Goal: Task Accomplishment & Management: Manage account settings

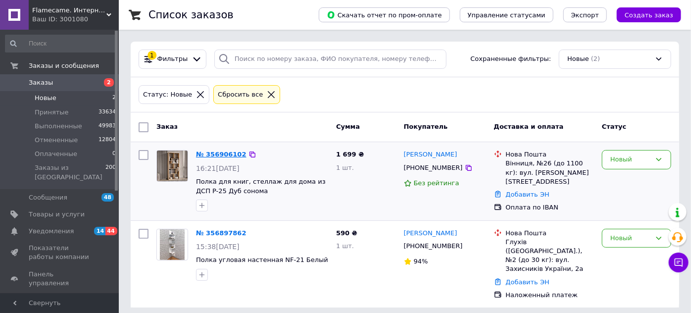
drag, startPoint x: 142, startPoint y: 125, endPoint x: 223, endPoint y: 153, distance: 85.5
click at [142, 125] on input "checkbox" at bounding box center [144, 127] width 10 height 10
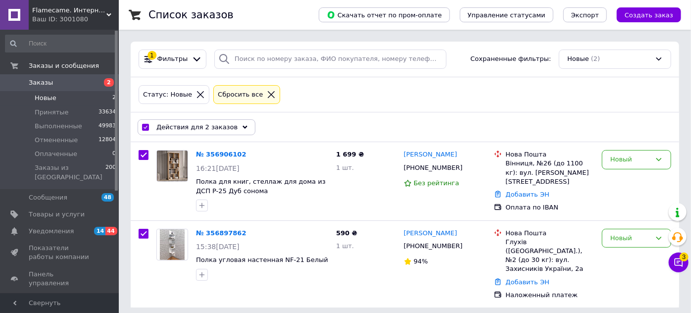
checkbox input "true"
click at [243, 125] on use at bounding box center [245, 126] width 5 height 3
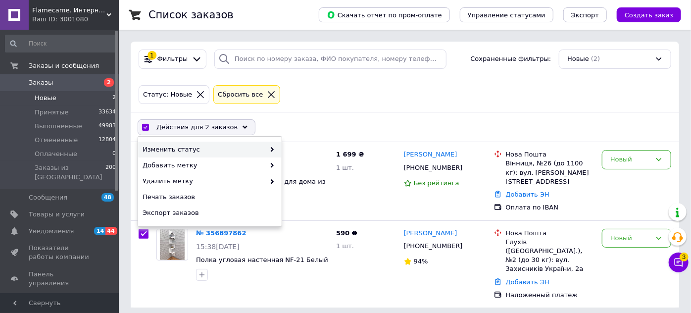
click at [276, 149] on div "Изменить статус" at bounding box center [210, 150] width 144 height 16
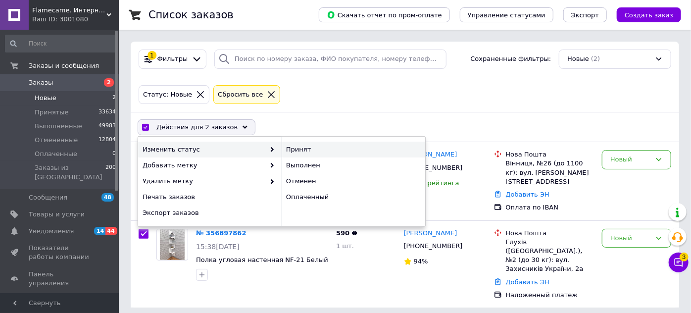
click at [293, 151] on div "Принят" at bounding box center [354, 150] width 144 height 16
checkbox input "false"
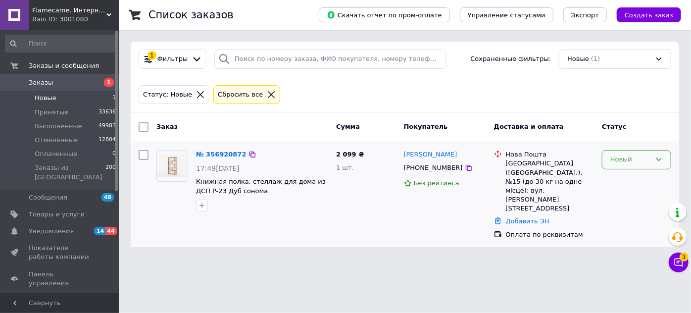
click at [661, 158] on icon at bounding box center [658, 159] width 5 height 3
drag, startPoint x: 624, startPoint y: 178, endPoint x: 615, endPoint y: 178, distance: 9.4
click at [624, 178] on li "Принят" at bounding box center [636, 180] width 68 height 18
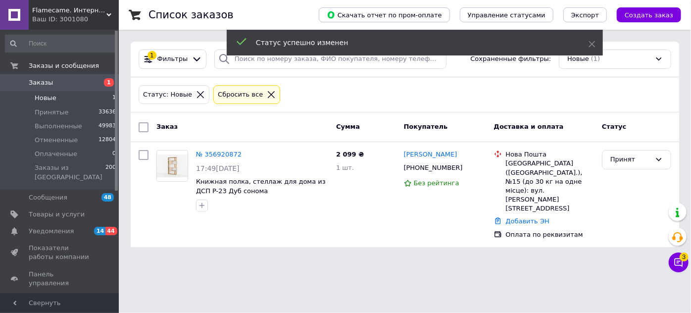
click at [107, 10] on div "Flamecame. Интернет-магазин мебели для дома и офиса Ваш ID: 3001080" at bounding box center [74, 15] width 90 height 30
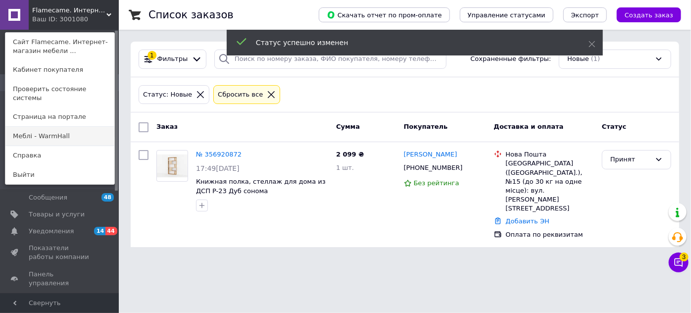
click at [51, 127] on link "Меблі - WarmHall" at bounding box center [59, 136] width 109 height 19
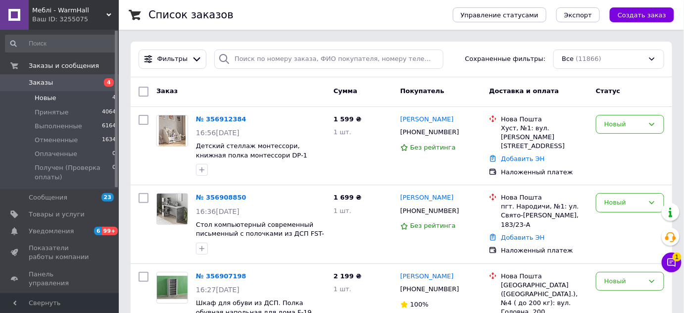
click at [50, 98] on span "Новые" at bounding box center [46, 98] width 22 height 9
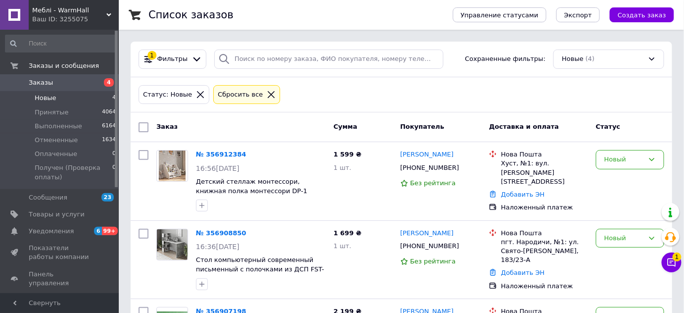
drag, startPoint x: 141, startPoint y: 128, endPoint x: 147, endPoint y: 128, distance: 5.4
click at [147, 128] on input "checkbox" at bounding box center [144, 127] width 10 height 10
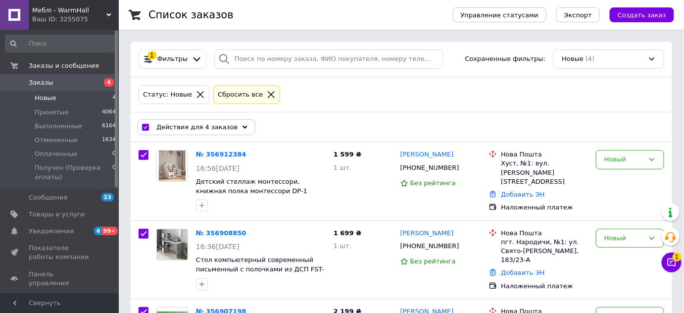
checkbox input "true"
drag, startPoint x: 233, startPoint y: 127, endPoint x: 245, endPoint y: 138, distance: 16.1
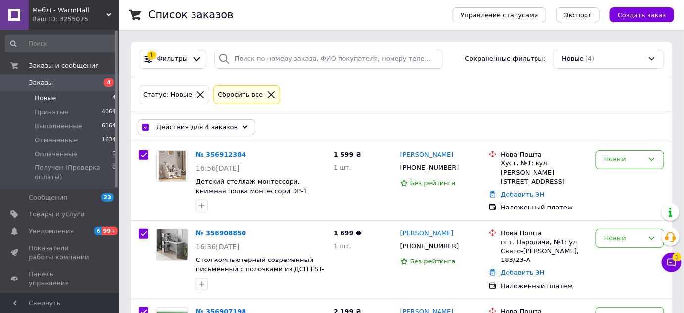
click at [243, 127] on icon at bounding box center [245, 127] width 5 height 5
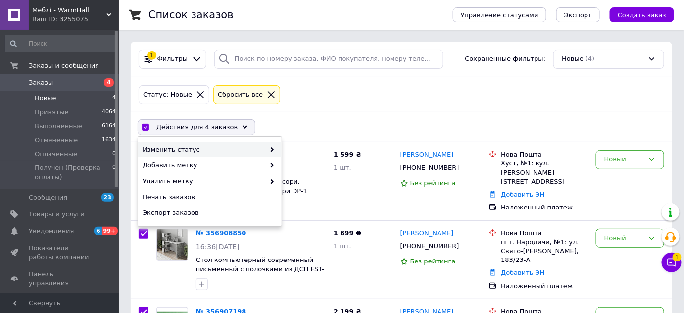
click at [271, 149] on icon at bounding box center [272, 149] width 5 height 5
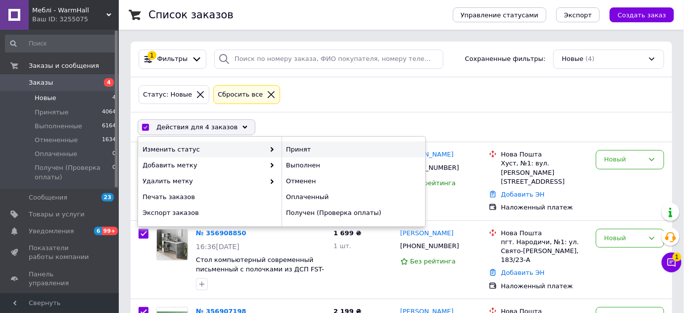
click at [296, 148] on div "Принят" at bounding box center [354, 150] width 144 height 16
checkbox input "false"
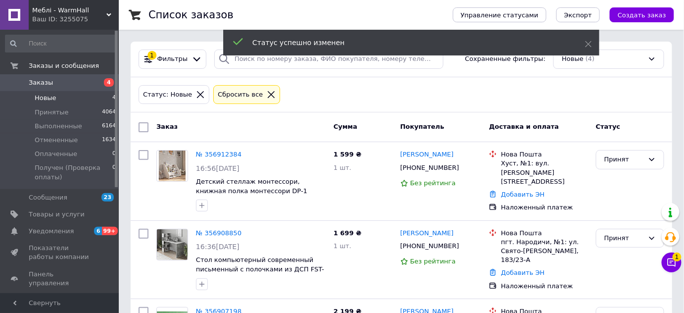
click at [107, 11] on div "Меблі - WarmHall Ваш ID: 3255075" at bounding box center [74, 15] width 90 height 30
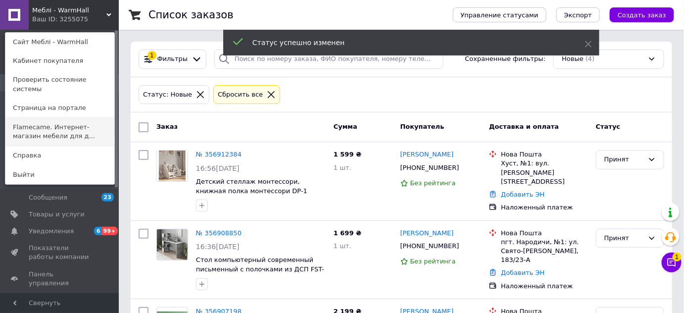
click at [73, 120] on link "Flamecame. Интернет-магазин мебели для д..." at bounding box center [59, 132] width 109 height 28
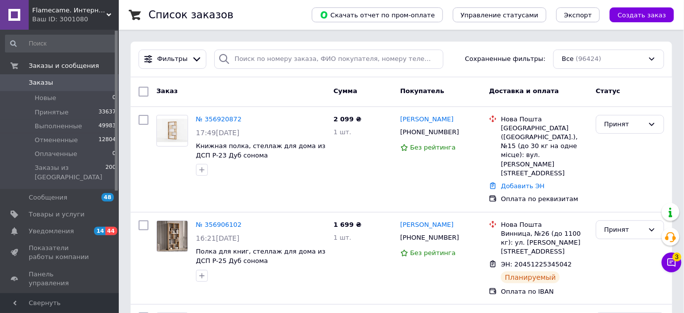
drag, startPoint x: 48, startPoint y: 98, endPoint x: 63, endPoint y: 4, distance: 94.8
click at [48, 98] on span "Новые" at bounding box center [46, 98] width 22 height 9
